Goal: Transaction & Acquisition: Purchase product/service

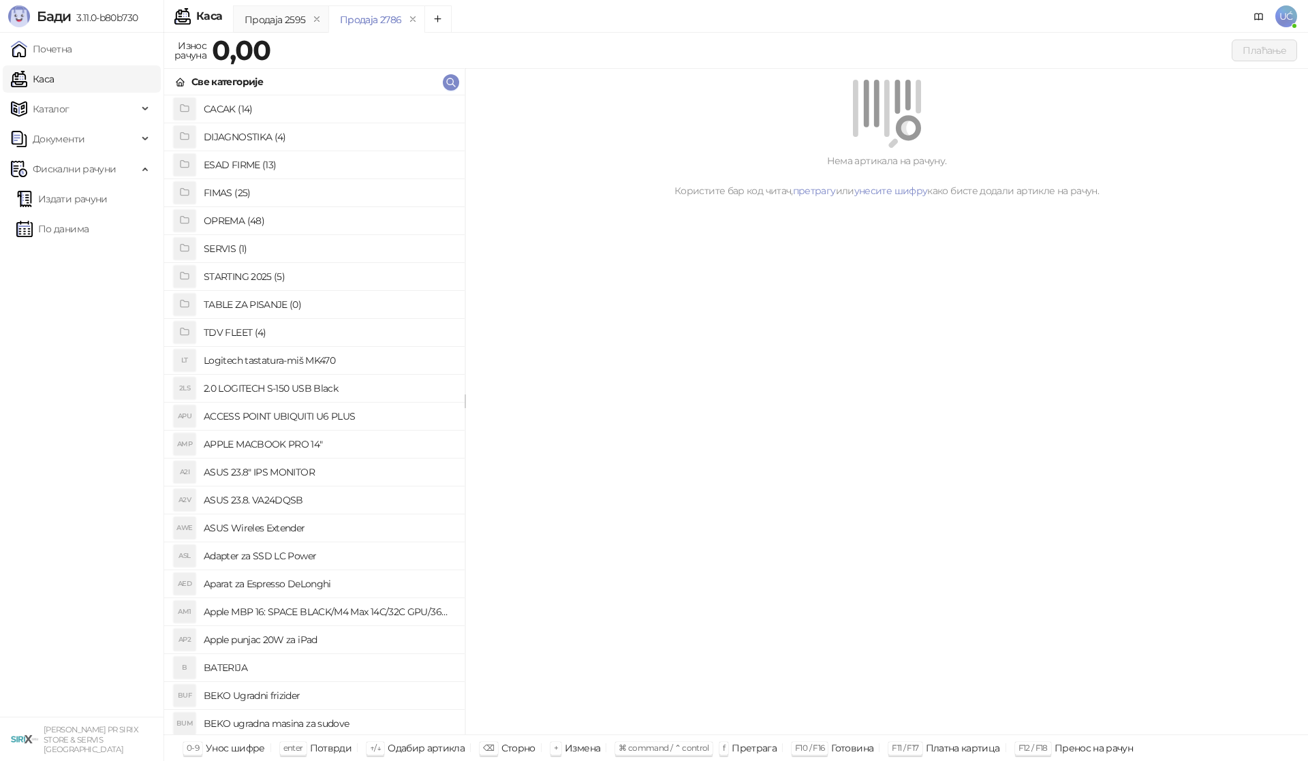
click at [260, 217] on h4 "OPREMA (48)" at bounding box center [329, 221] width 250 height 22
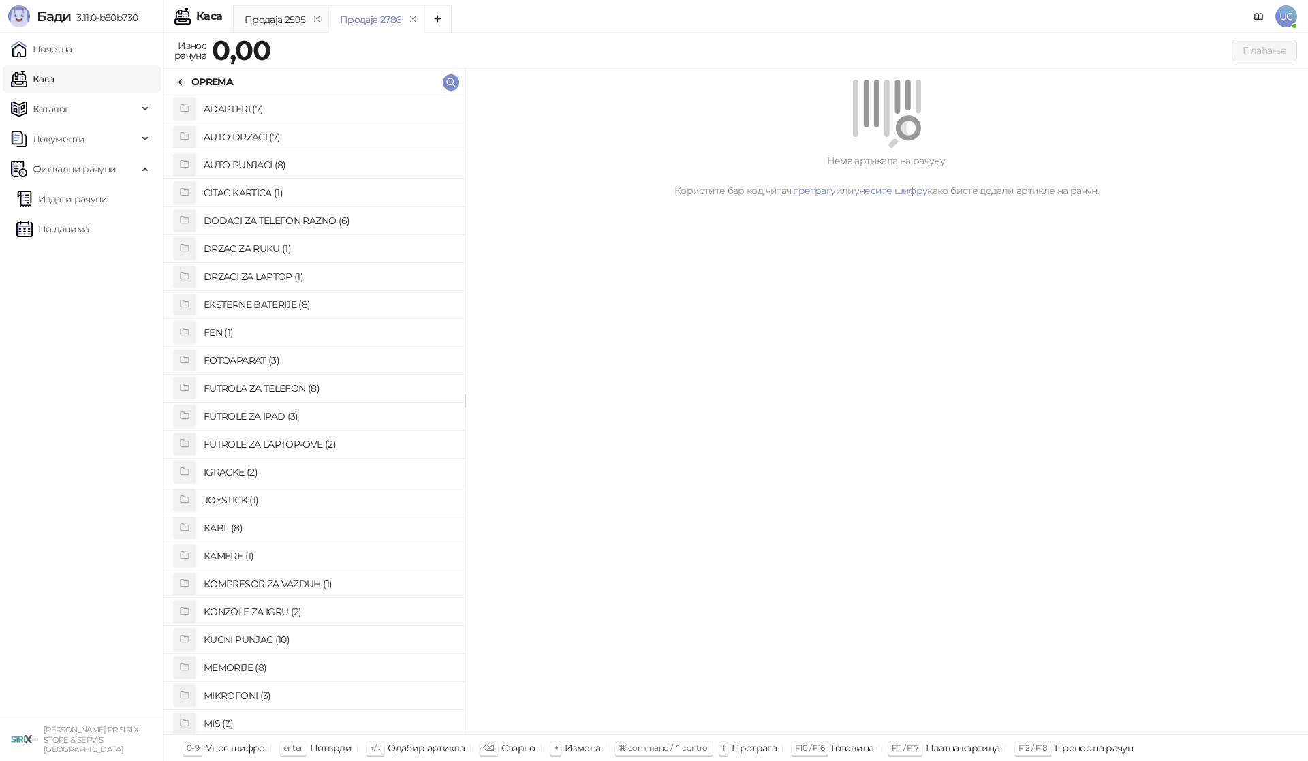
click at [187, 76] on div "OPREMA" at bounding box center [204, 81] width 58 height 15
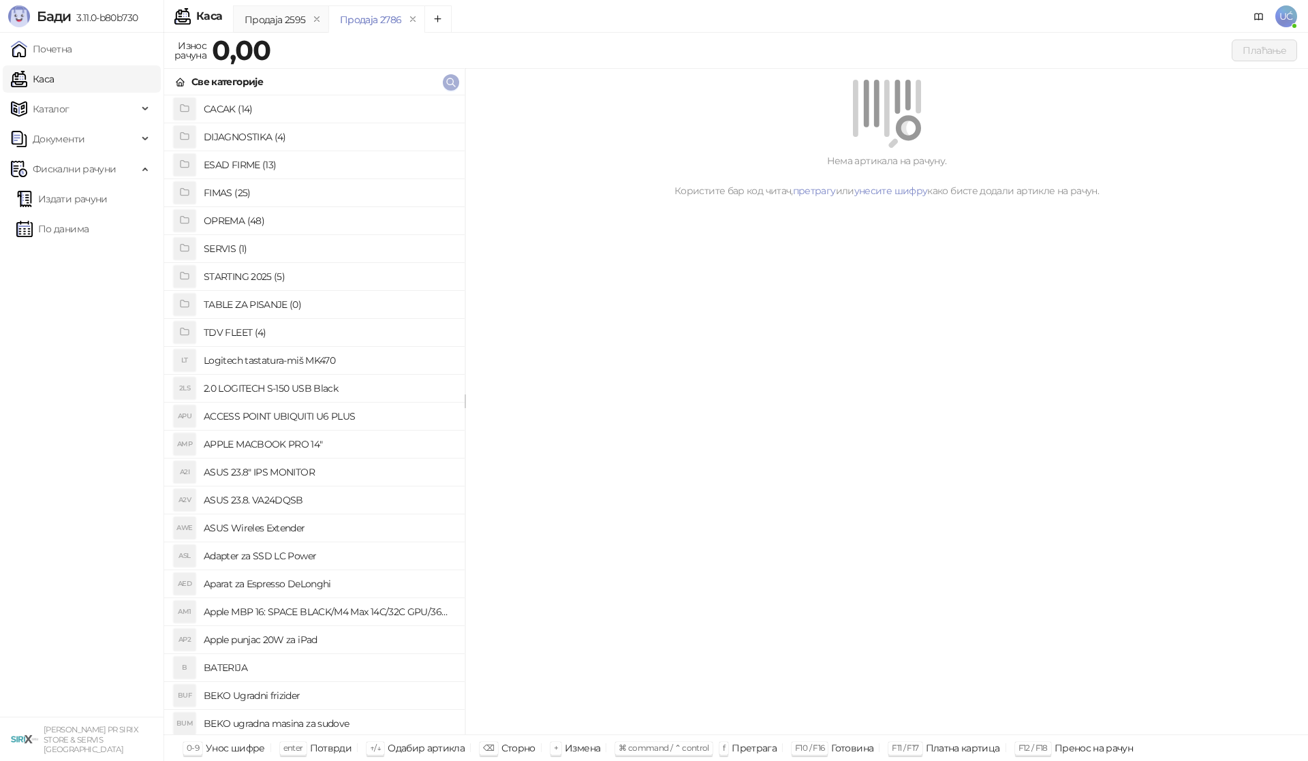
click at [454, 81] on icon "button" at bounding box center [451, 82] width 11 height 11
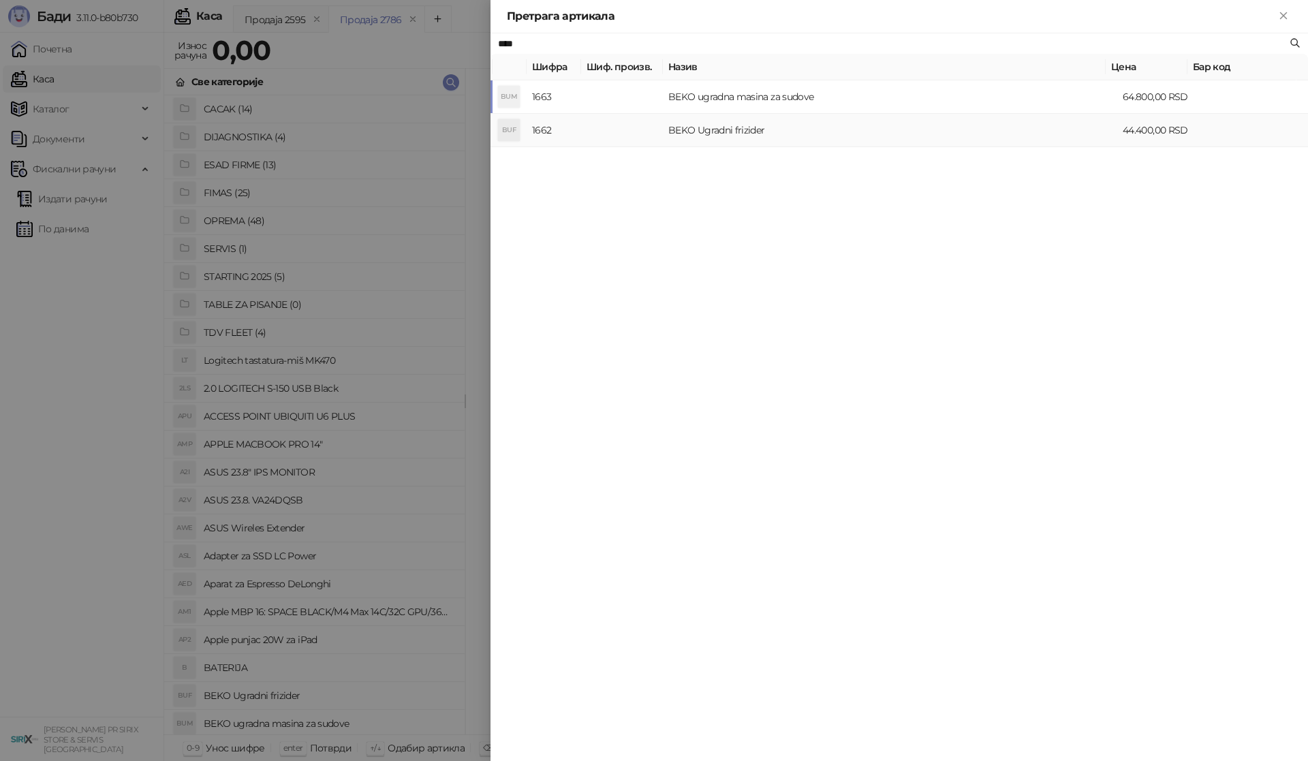
type input "****"
click at [626, 122] on td at bounding box center [622, 130] width 82 height 33
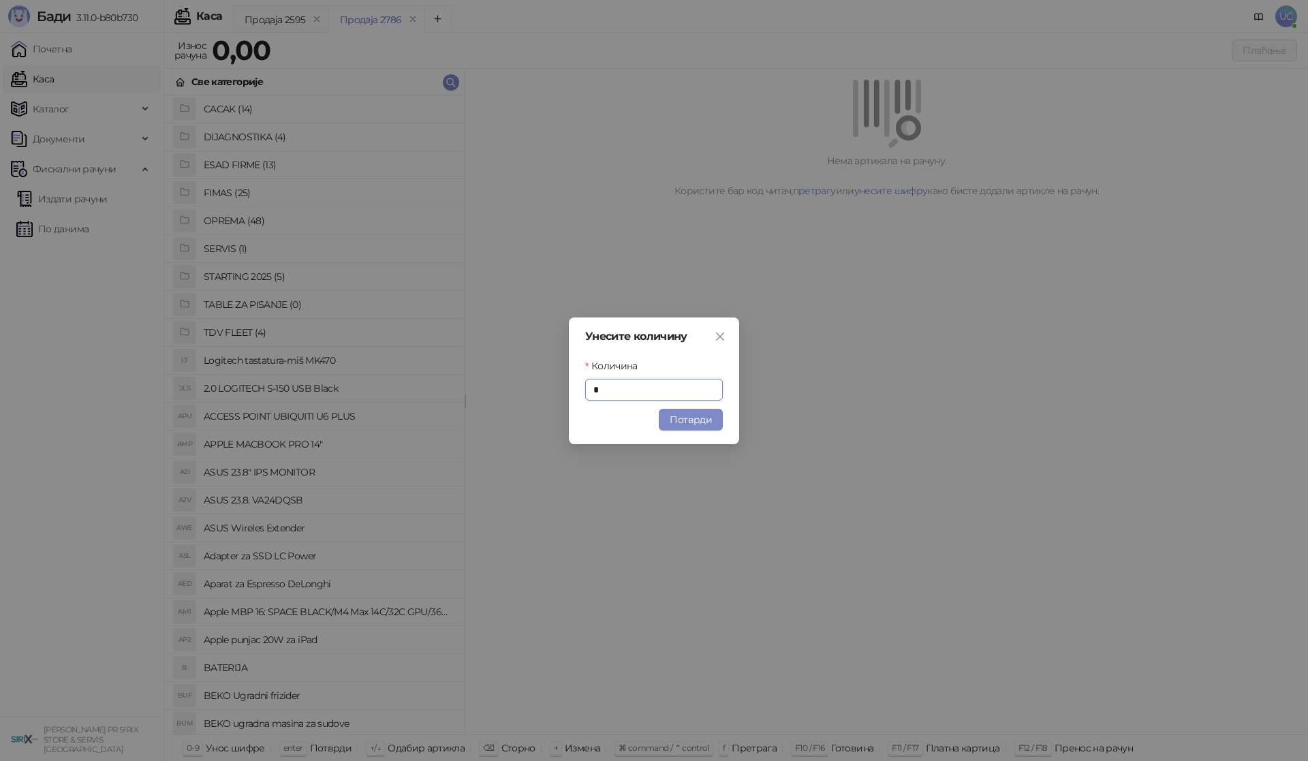
type input "*"
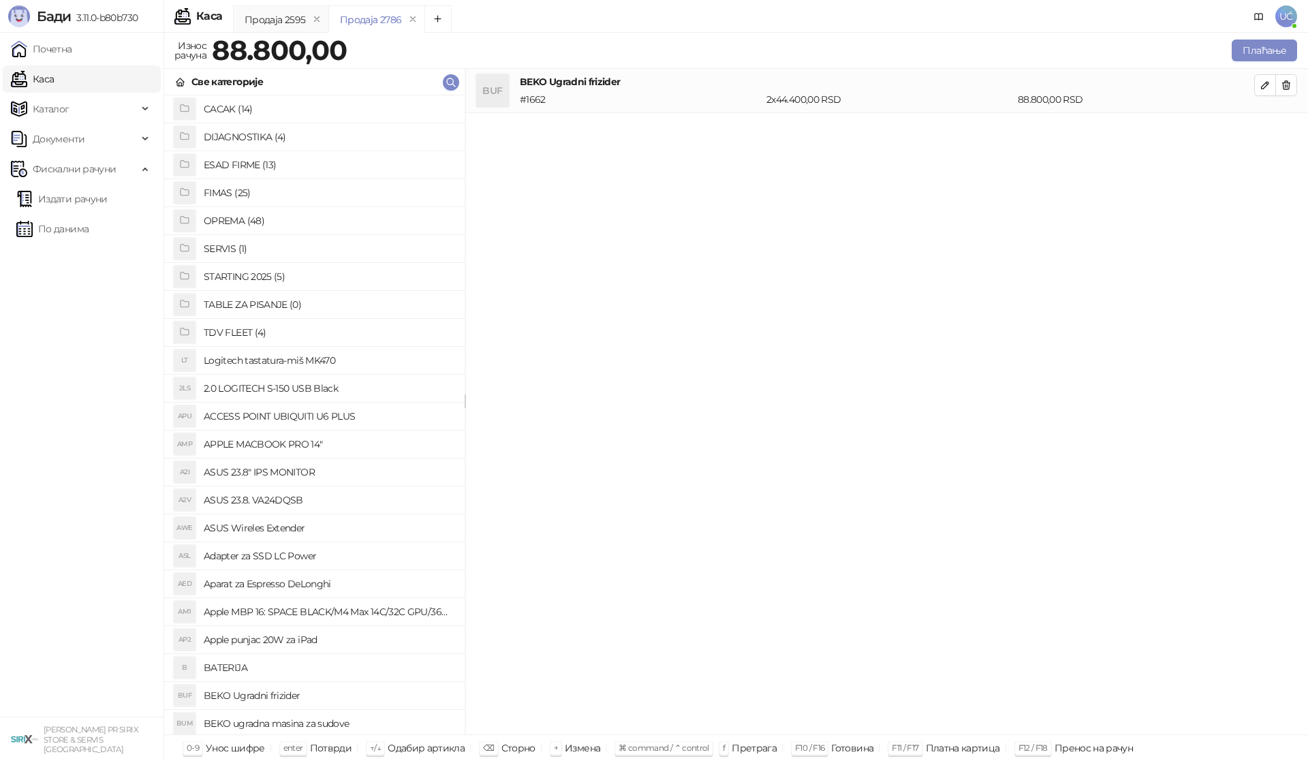
click at [1228, 54] on div "Плаћање" at bounding box center [824, 51] width 945 height 22
click at [1237, 55] on button "Плаћање" at bounding box center [1264, 51] width 65 height 22
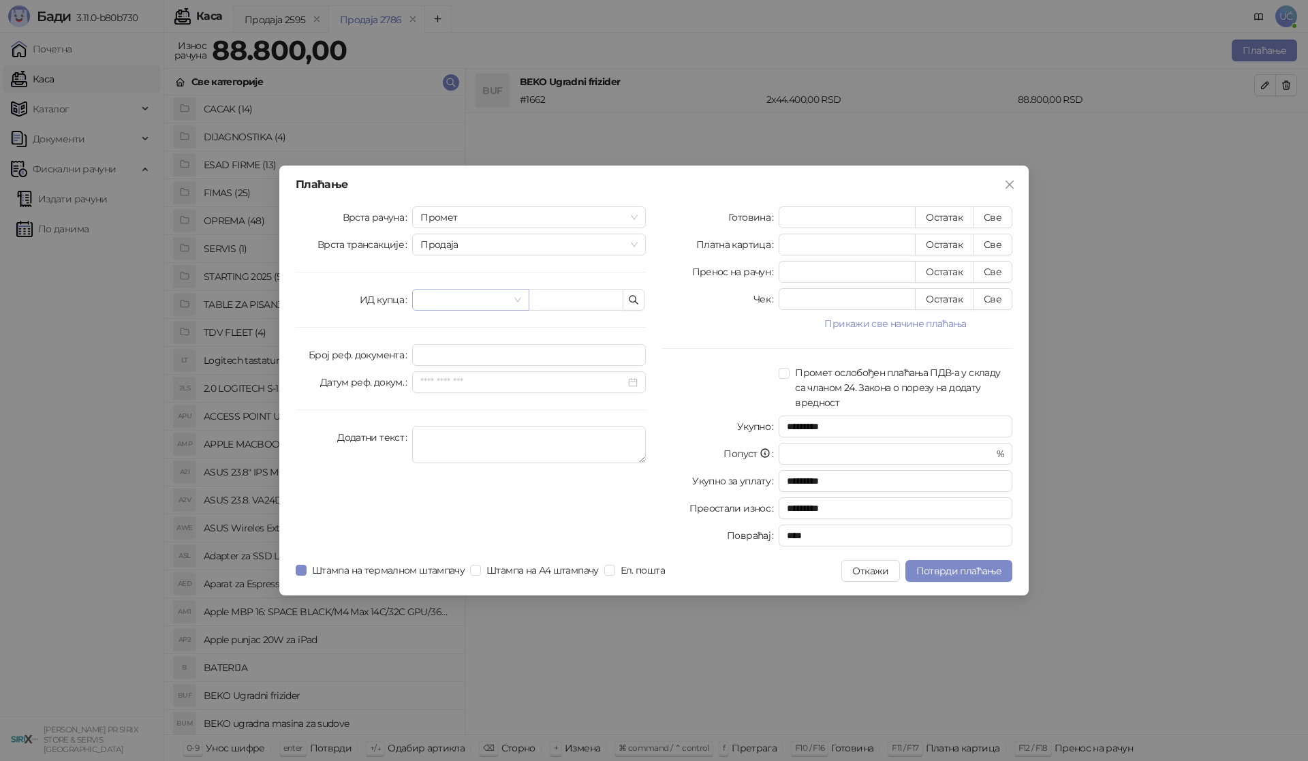
click at [486, 290] on input "search" at bounding box center [464, 300] width 88 height 20
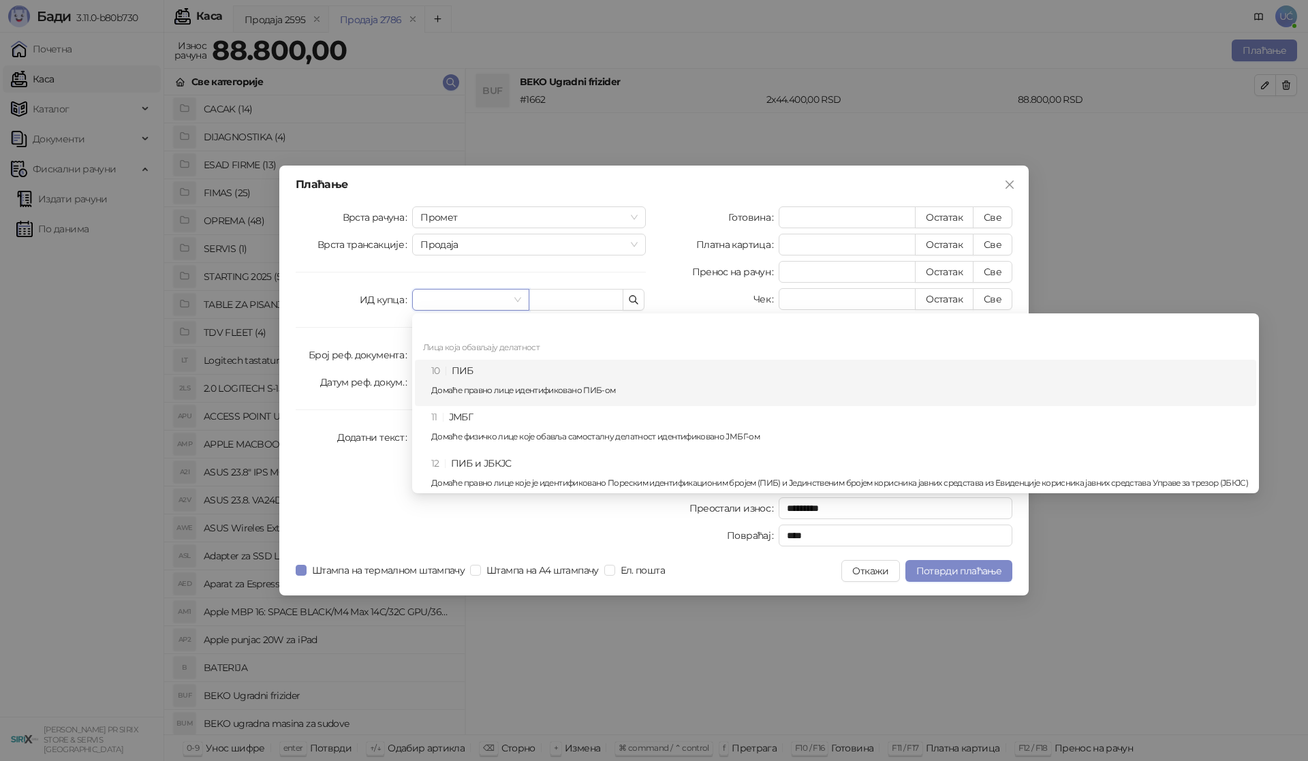
click at [501, 361] on div "10 ПИБ Домаће правно лице идентификовано ПИБ-ом" at bounding box center [835, 383] width 841 height 46
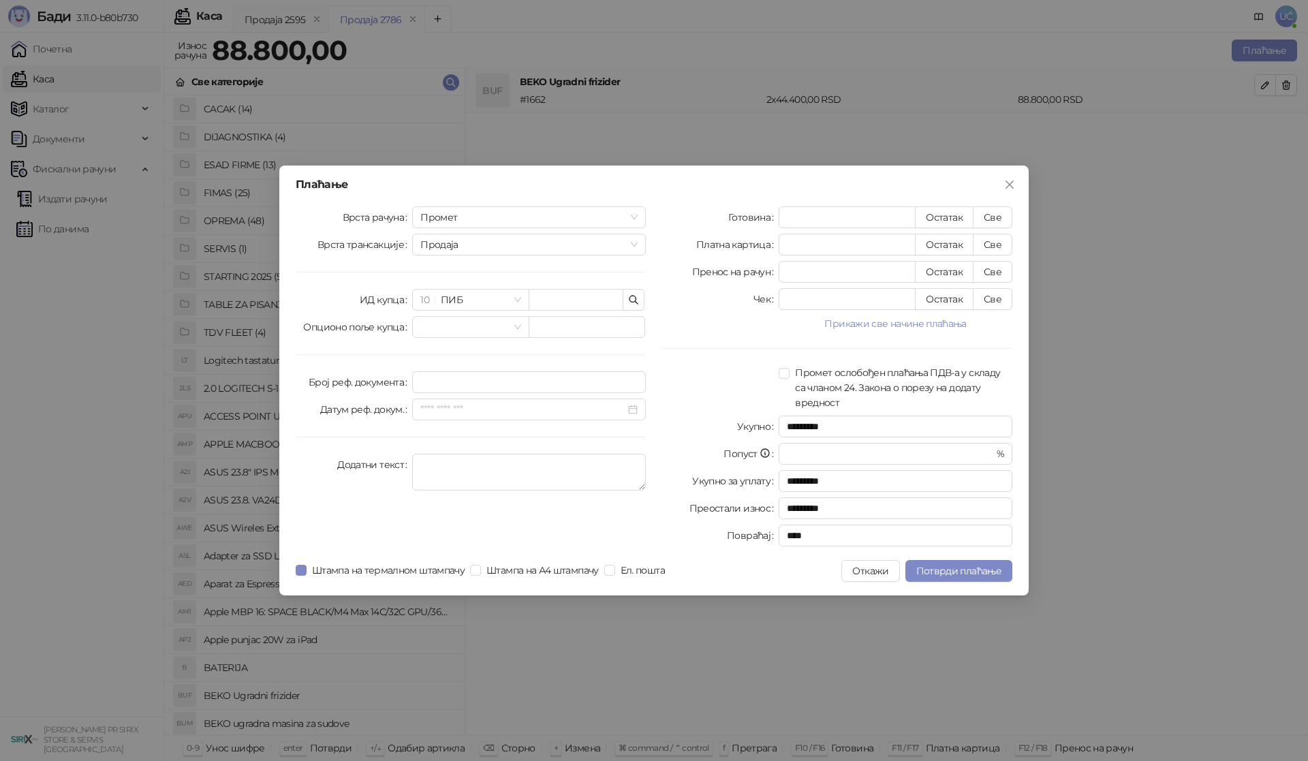
click at [621, 313] on div "Врста рачуна Промет Врста трансакције Продаја ИД купца 10 ПИБ Опционо поље купц…" at bounding box center [471, 378] width 367 height 345
click at [634, 299] on icon "button" at bounding box center [633, 299] width 11 height 11
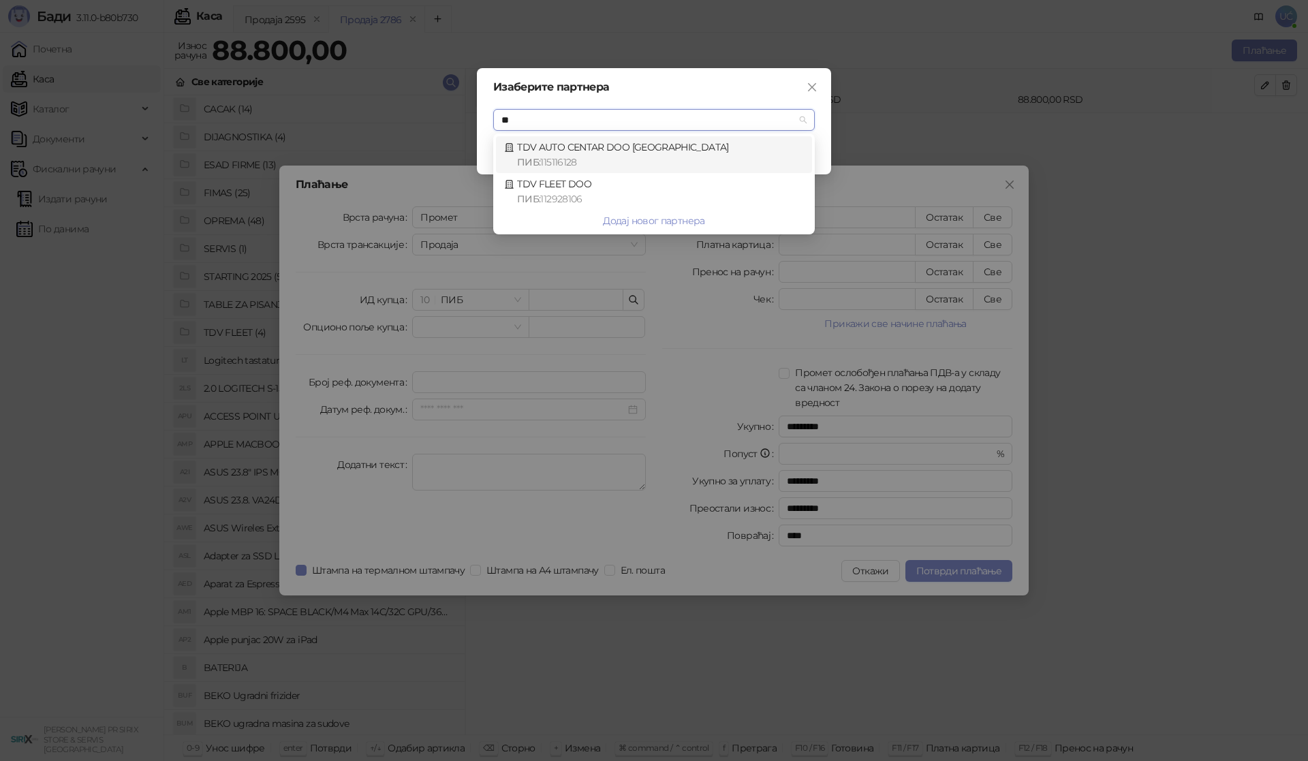
type input "***"
click at [601, 157] on div "ПИБ : 115116128" at bounding box center [660, 162] width 287 height 15
type input "*********"
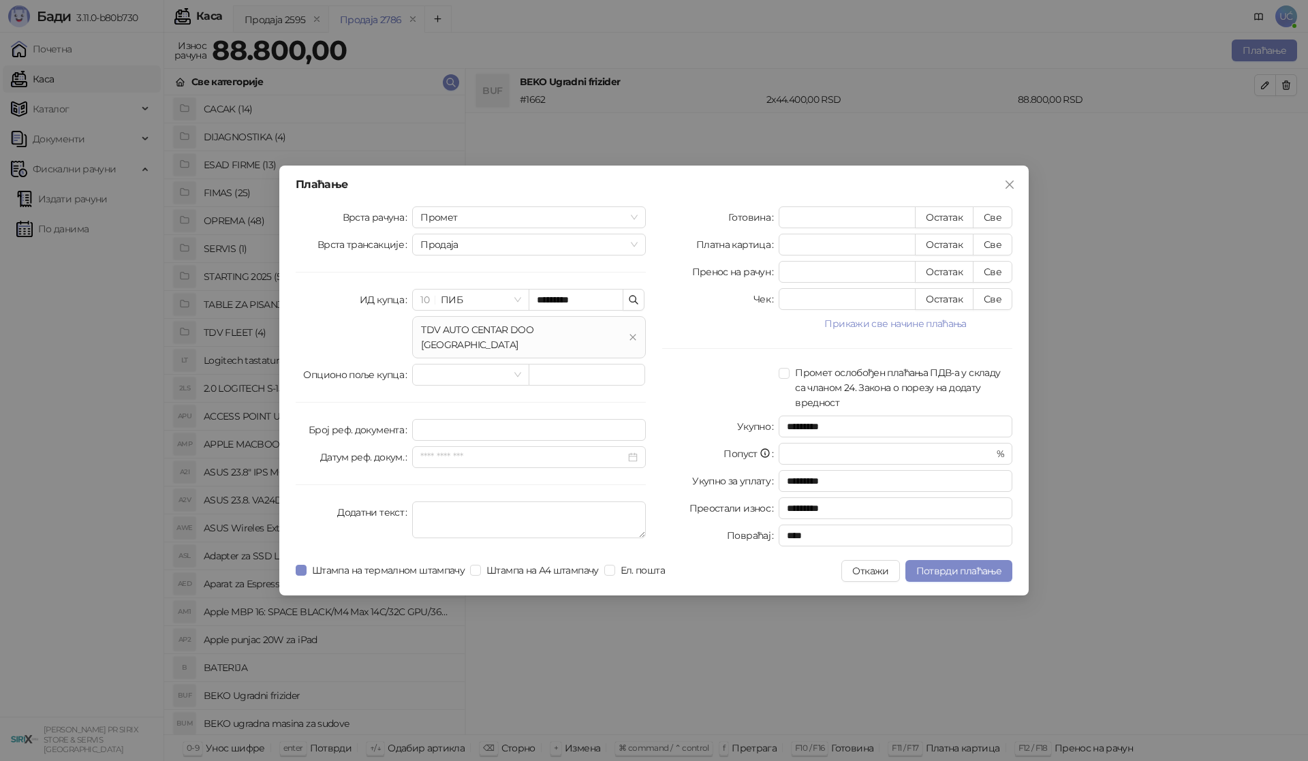
drag, startPoint x: 998, startPoint y: 271, endPoint x: 997, endPoint y: 333, distance: 61.3
click at [998, 272] on button "Све" at bounding box center [993, 272] width 40 height 22
type input "*****"
type input "****"
click at [980, 568] on span "Потврди плаћање" at bounding box center [958, 571] width 85 height 12
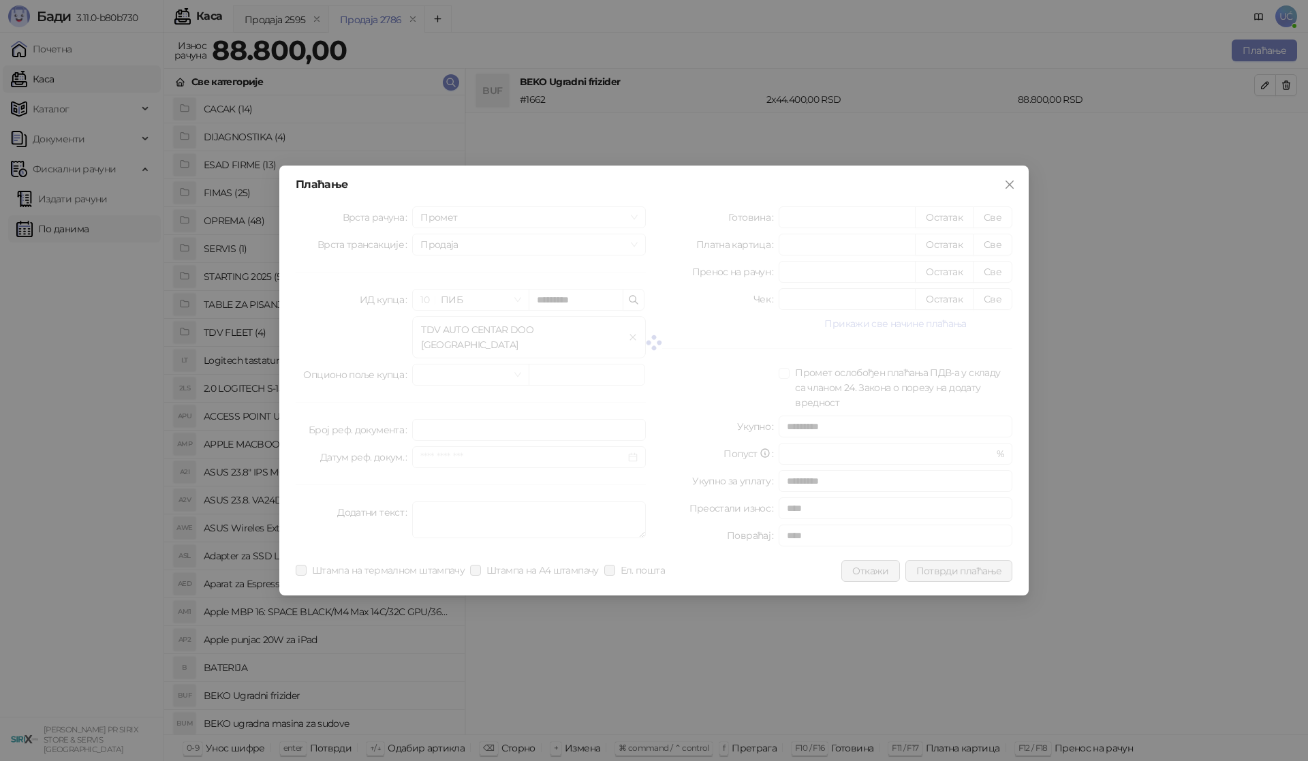
click at [59, 223] on link "По данима" at bounding box center [52, 228] width 72 height 27
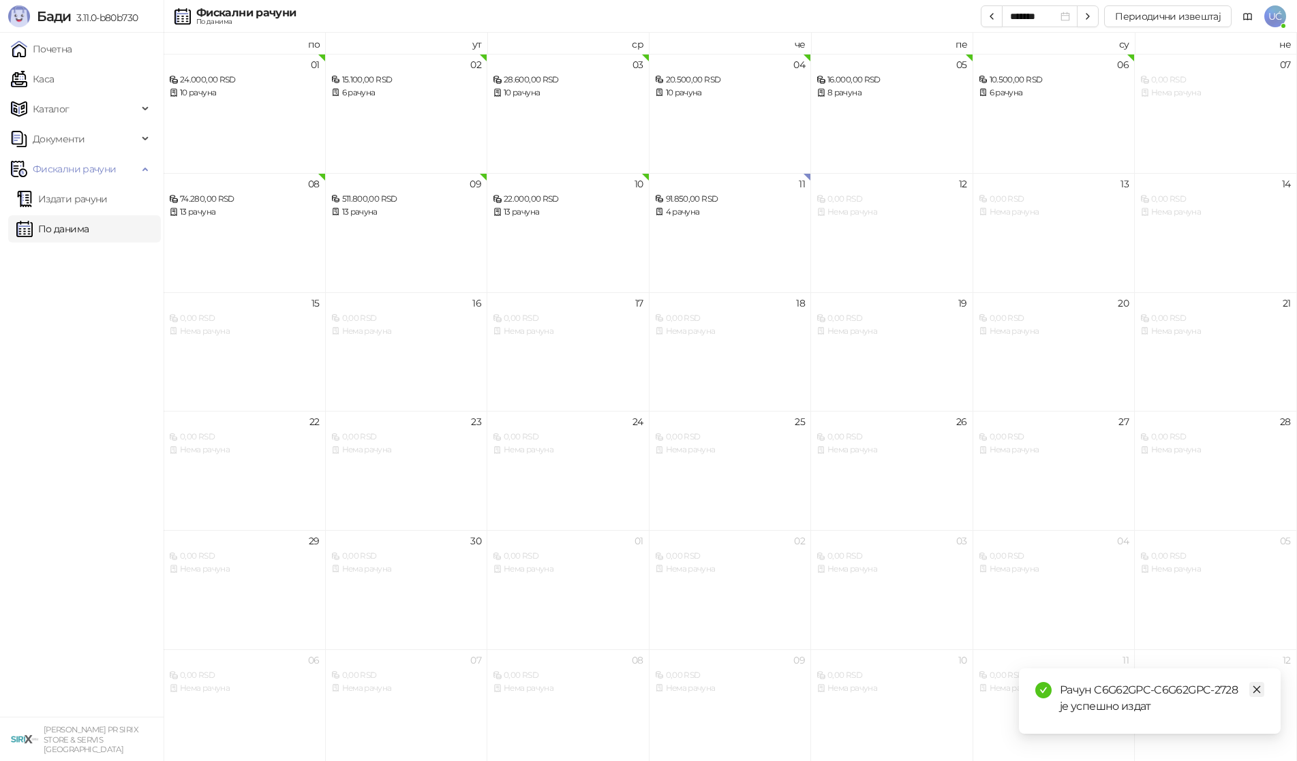
click at [1261, 683] on link "Close" at bounding box center [1256, 689] width 15 height 15
click at [758, 256] on div "11 91.850,00 RSD 4 рачуна" at bounding box center [730, 232] width 162 height 119
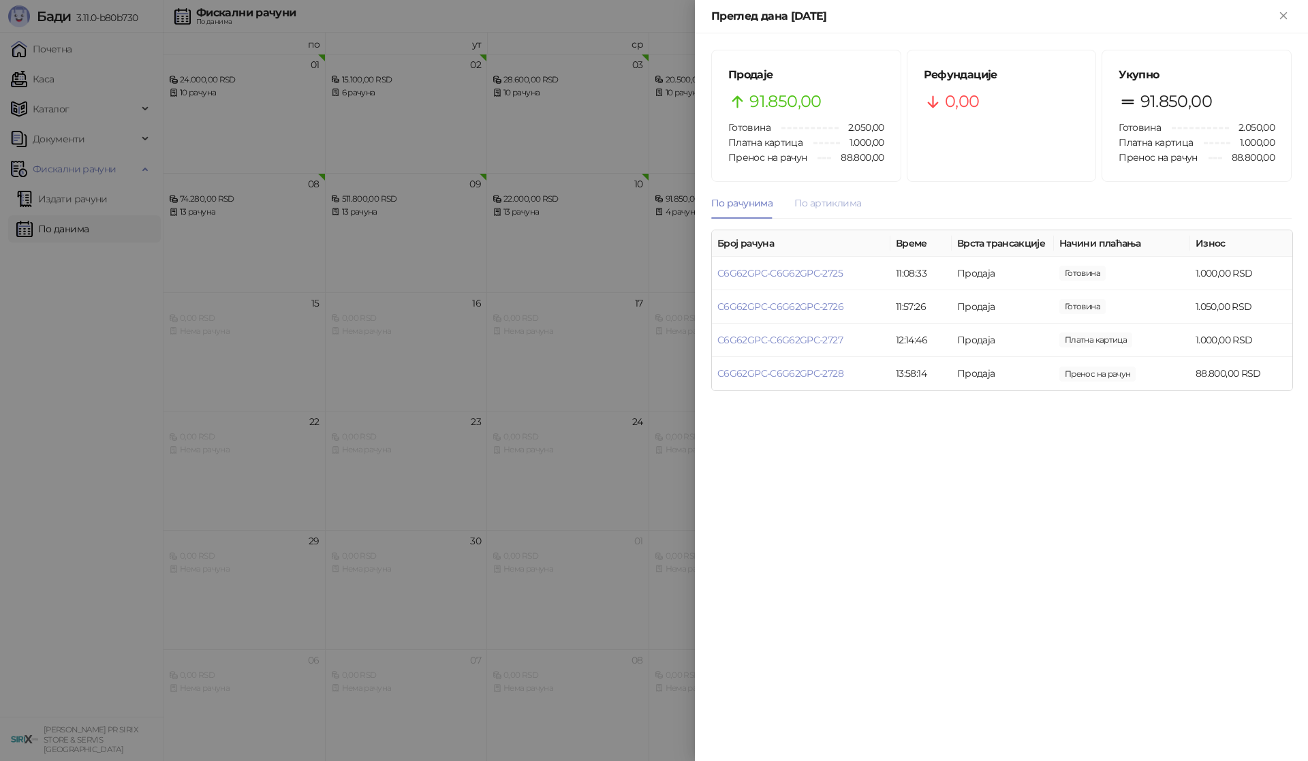
click at [839, 211] on div "По артиклима" at bounding box center [827, 202] width 67 height 31
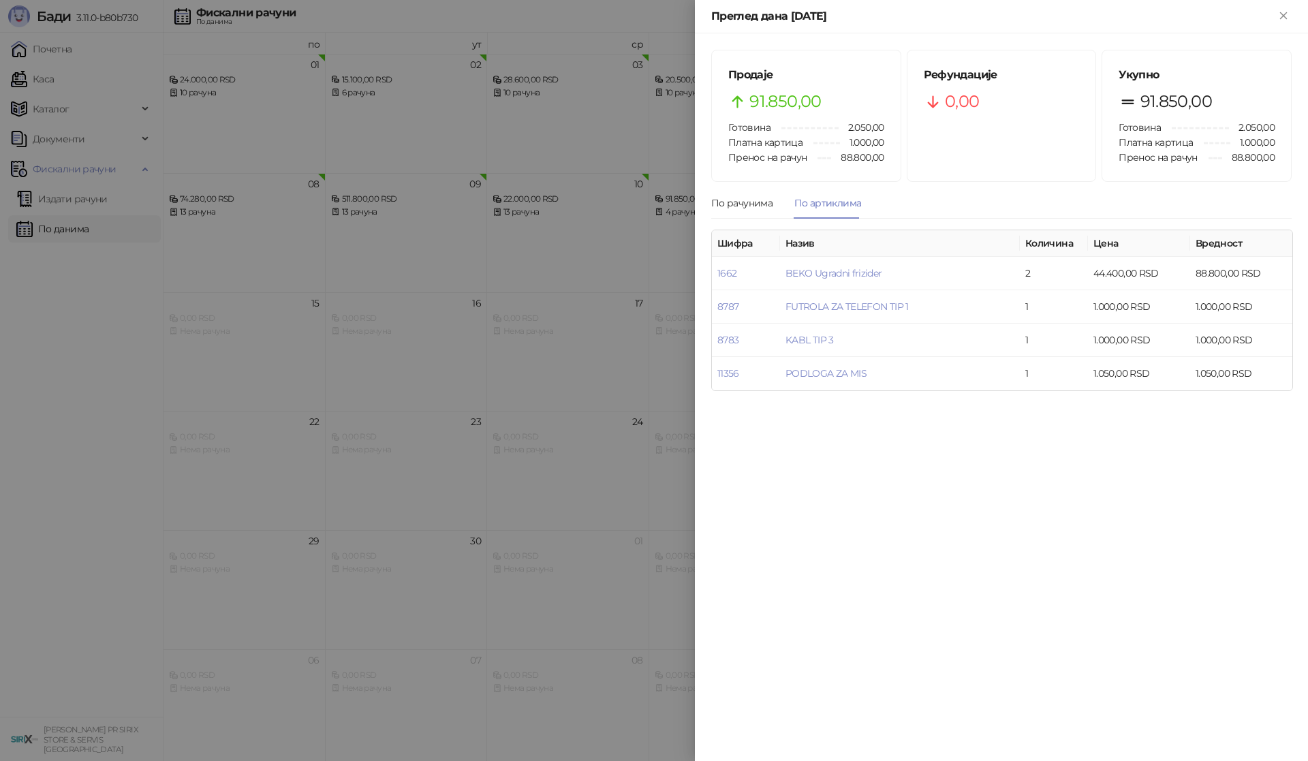
click at [773, 196] on div "По рачунима По артиклима" at bounding box center [786, 202] width 150 height 31
click at [760, 200] on div "По рачунима" at bounding box center [741, 203] width 61 height 15
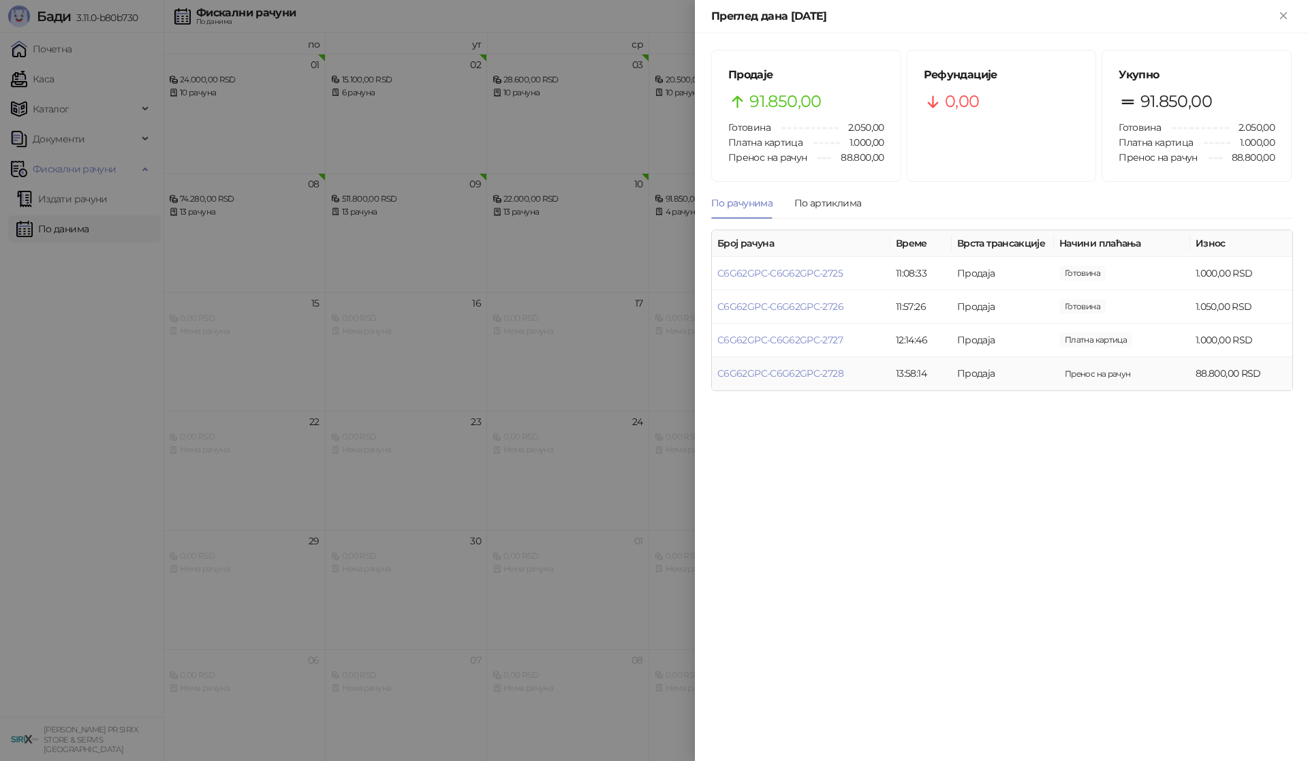
click at [822, 367] on td "C6G62GPC-C6G62GPC-2728" at bounding box center [801, 373] width 179 height 33
click at [823, 372] on link "C6G62GPC-C6G62GPC-2728" at bounding box center [780, 373] width 126 height 12
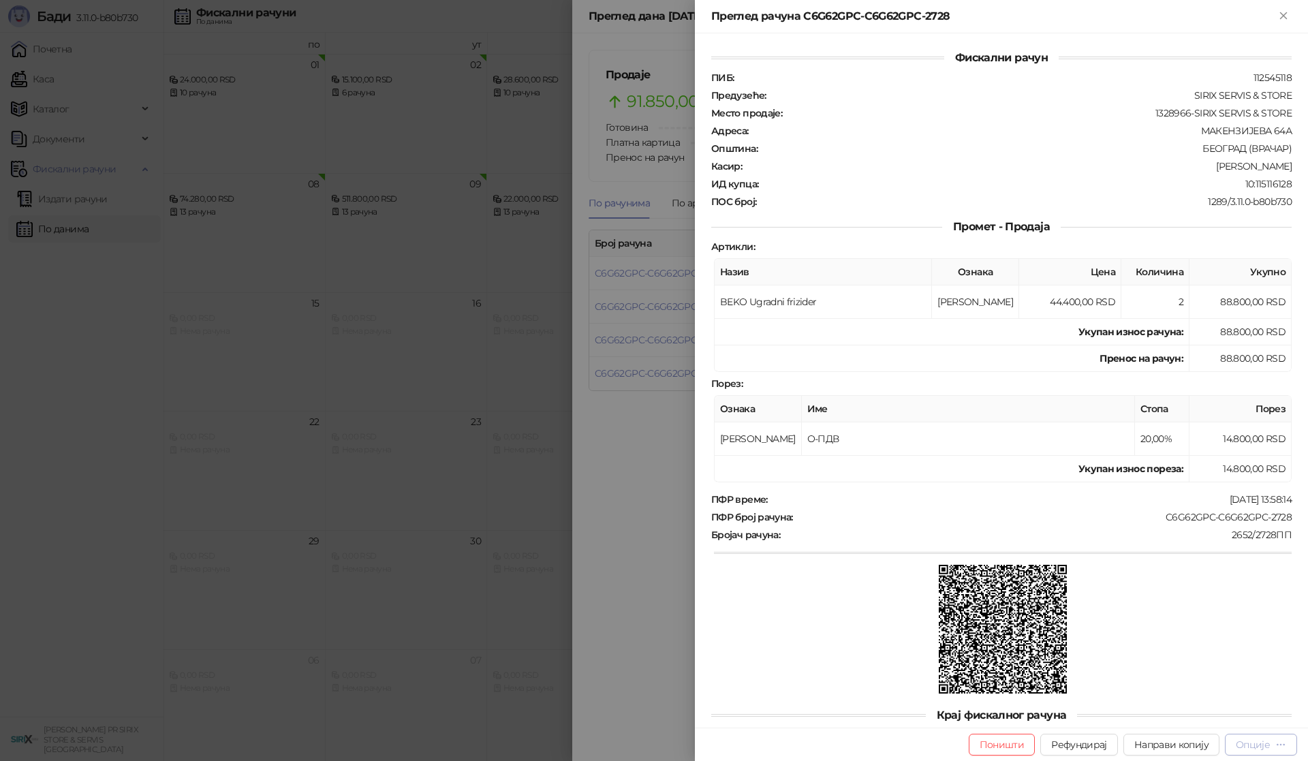
click at [1254, 743] on div "Опције" at bounding box center [1253, 745] width 34 height 12
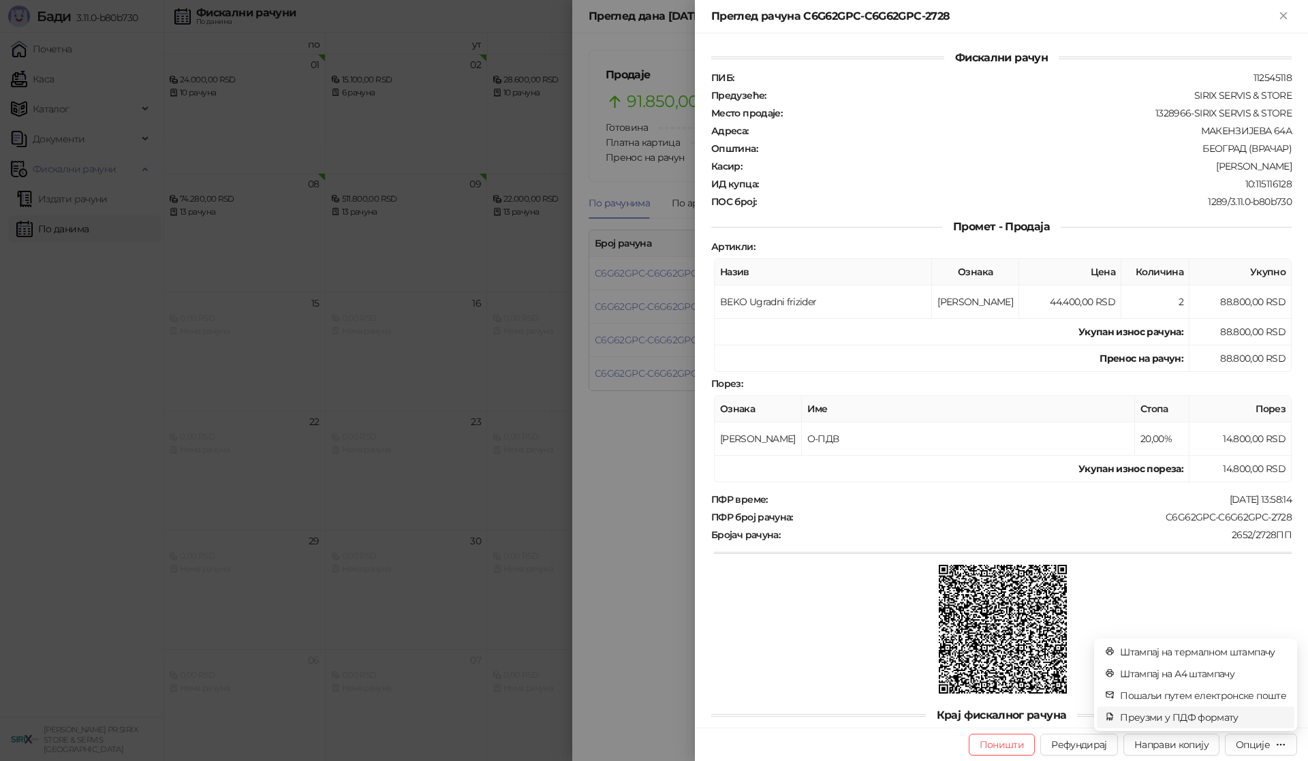
click at [1216, 724] on span "Преузми у ПДФ формату" at bounding box center [1203, 717] width 166 height 15
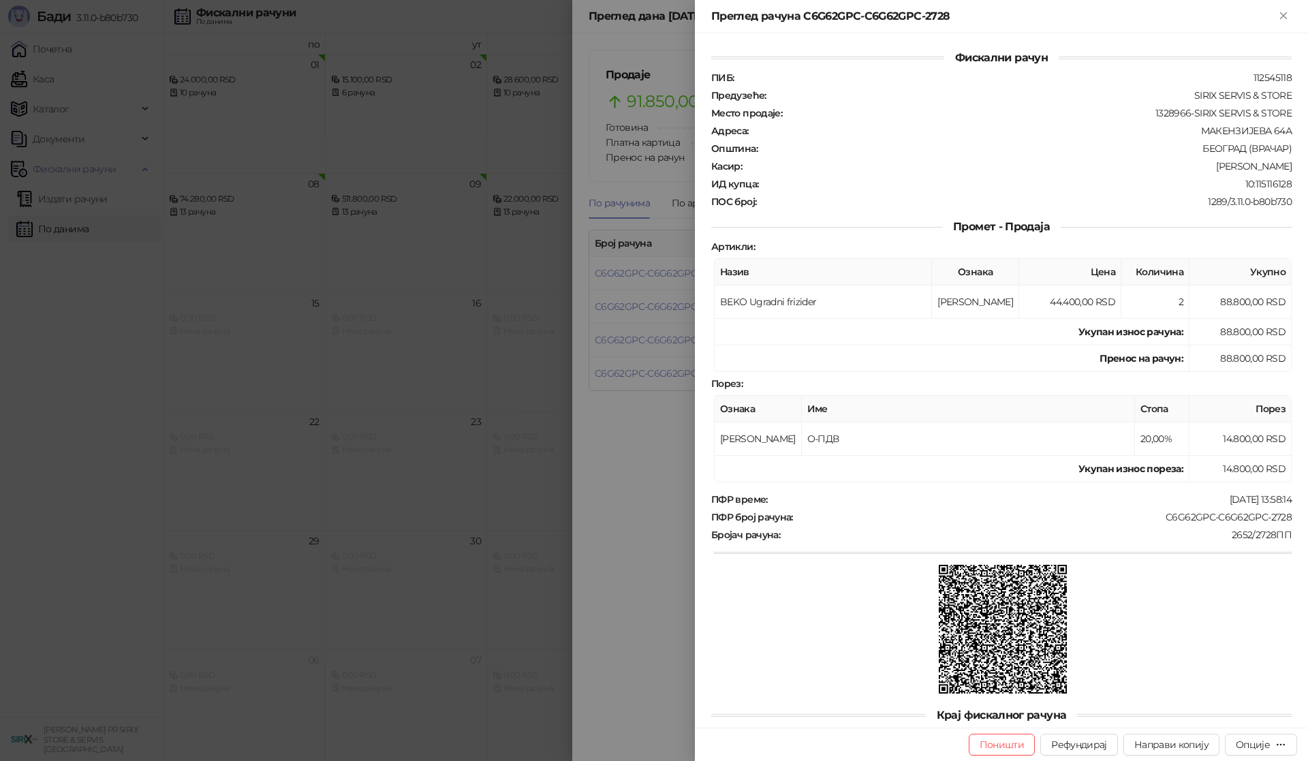
click at [463, 412] on div at bounding box center [654, 380] width 1308 height 761
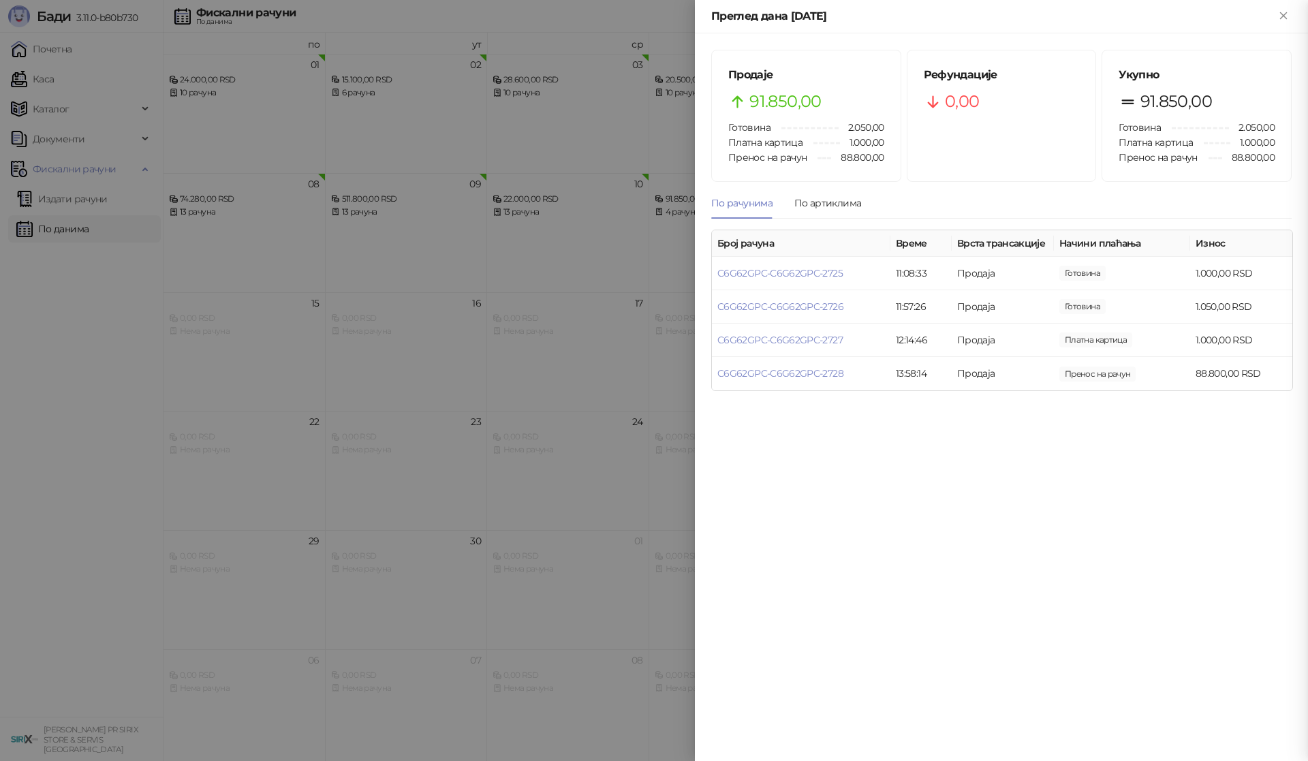
click at [463, 412] on div at bounding box center [654, 380] width 1308 height 761
click at [439, 467] on div at bounding box center [654, 380] width 1308 height 761
